Goal: Task Accomplishment & Management: Manage account settings

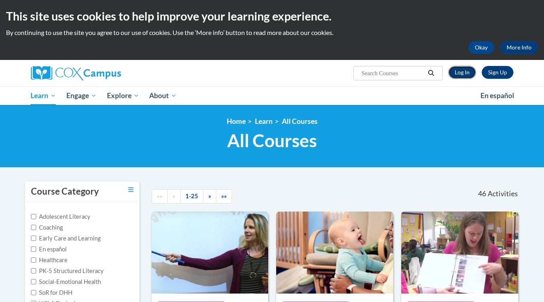
click at [461, 74] on link "Log In" at bounding box center [463, 72] width 28 height 13
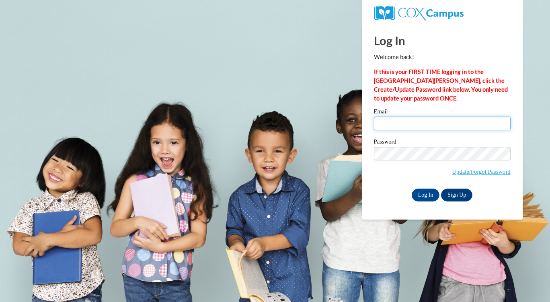
click at [437, 124] on input "Email" at bounding box center [442, 124] width 137 height 14
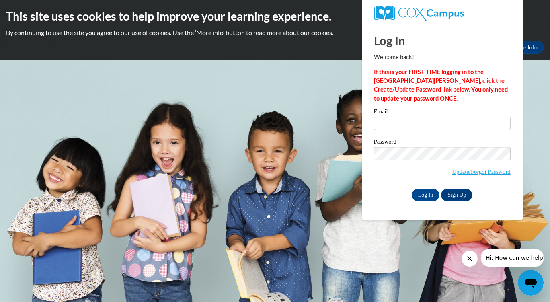
click at [334, 96] on body "This site uses cookies to help improve your learning experience. By continuing …" at bounding box center [275, 151] width 550 height 302
click at [536, 159] on body "This site uses cookies to help improve your learning experience. By continuing …" at bounding box center [275, 151] width 550 height 302
click at [413, 121] on input "Email" at bounding box center [442, 124] width 137 height 14
type input "r"
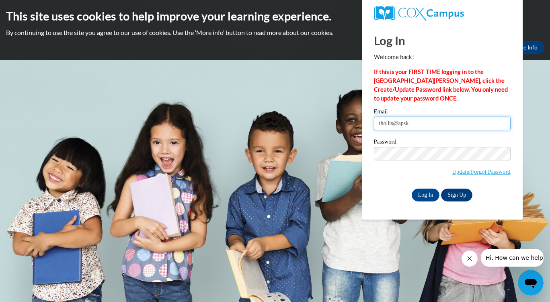
type input "[EMAIL_ADDRESS][DOMAIN_NAME]"
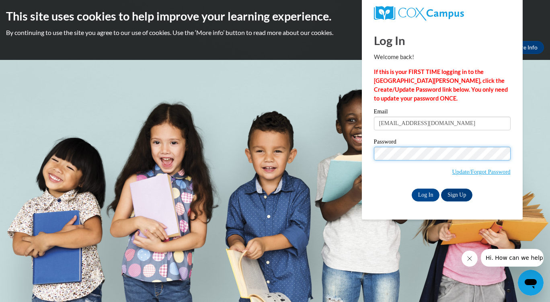
click at [412, 189] on input "Log In" at bounding box center [426, 195] width 28 height 13
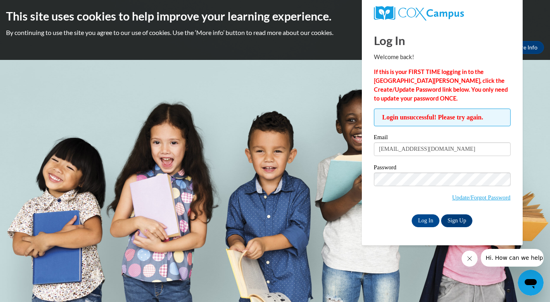
drag, startPoint x: 389, startPoint y: 198, endPoint x: 394, endPoint y: 198, distance: 4.4
click at [390, 198] on span "Update/Forgot Password" at bounding box center [442, 189] width 137 height 33
click at [428, 220] on input "Log In" at bounding box center [426, 220] width 28 height 13
click at [459, 196] on link "Update/Forgot Password" at bounding box center [482, 197] width 58 height 6
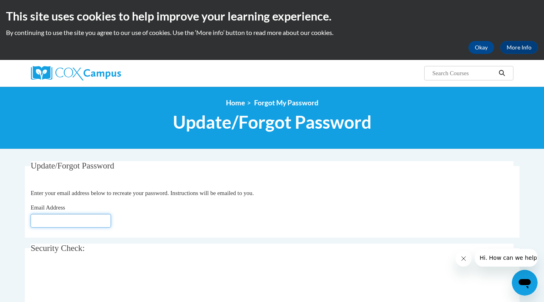
click at [78, 220] on input "Email Address" at bounding box center [71, 221] width 80 height 14
type input "t"
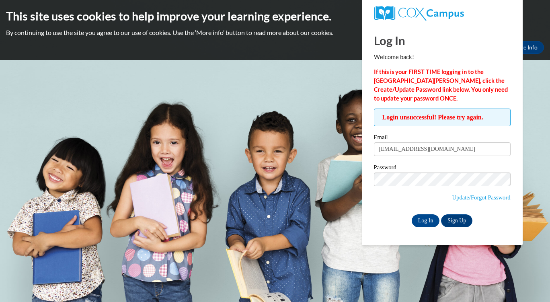
click at [430, 150] on input "[EMAIL_ADDRESS][DOMAIN_NAME]" at bounding box center [442, 149] width 137 height 14
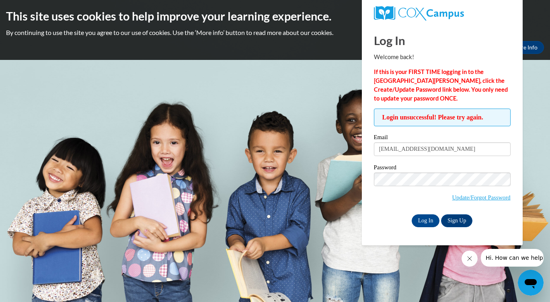
type input "[EMAIL_ADDRESS][DOMAIN_NAME]"
click at [427, 218] on input "Log In" at bounding box center [426, 220] width 28 height 13
click at [383, 217] on div "Log In Sign Up" at bounding box center [442, 220] width 137 height 13
click at [432, 222] on input "Log In" at bounding box center [426, 220] width 28 height 13
click at [470, 198] on link "Update/Forgot Password" at bounding box center [482, 197] width 58 height 6
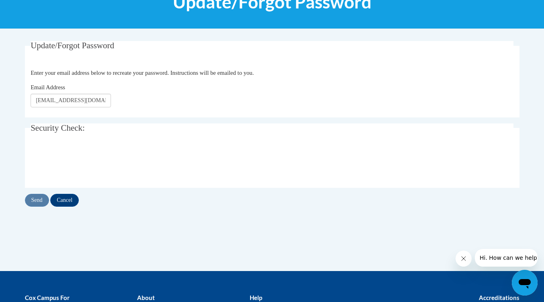
scroll to position [121, 0]
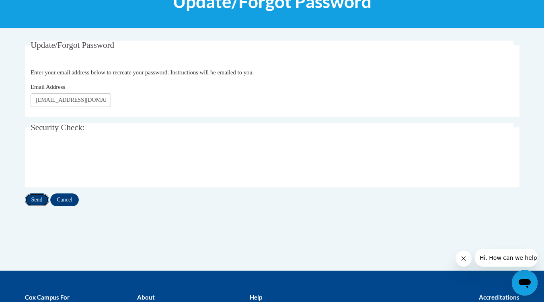
click at [39, 202] on input "Send" at bounding box center [37, 200] width 24 height 13
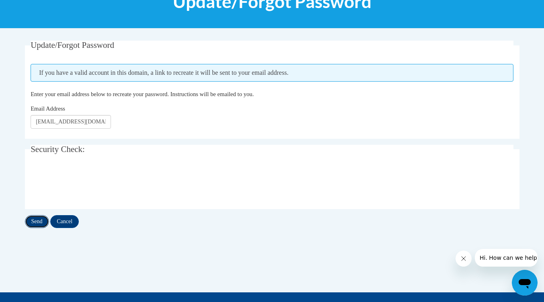
click at [41, 222] on input "Send" at bounding box center [37, 221] width 24 height 13
